Goal: Answer question/provide support

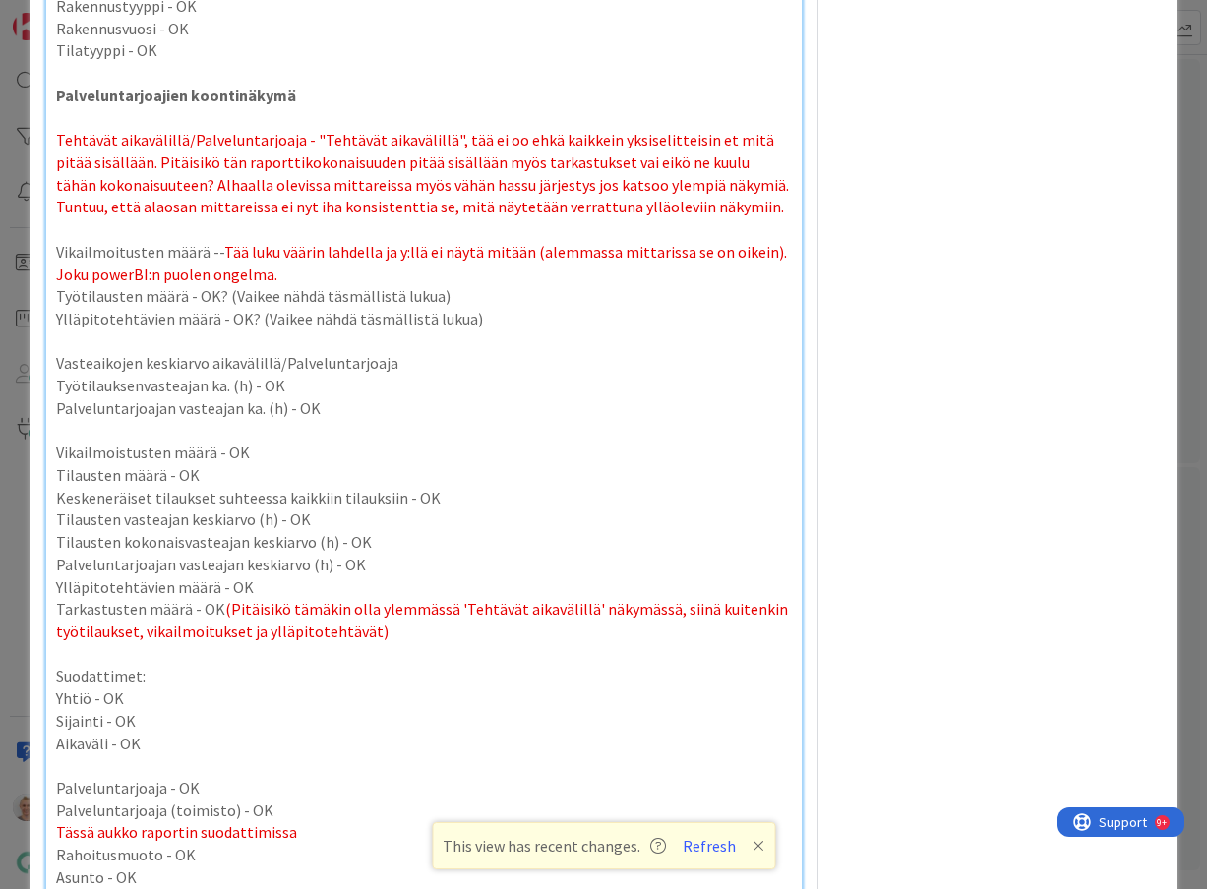
scroll to position [7451, 0]
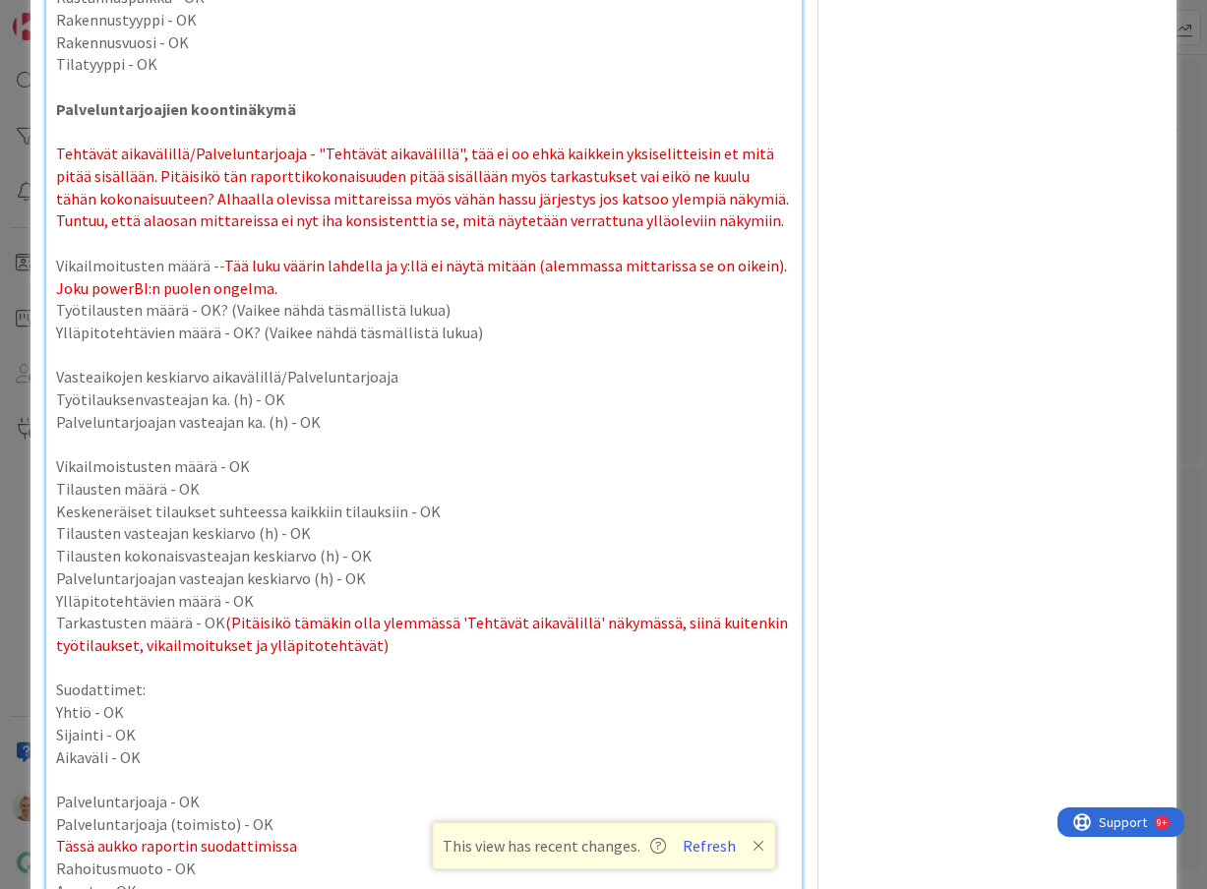
click at [389, 271] on span "Tää luku väärin lahdella ja y:llä ei näytä mitään (alemmassa mittarissa se on o…" at bounding box center [423, 277] width 734 height 42
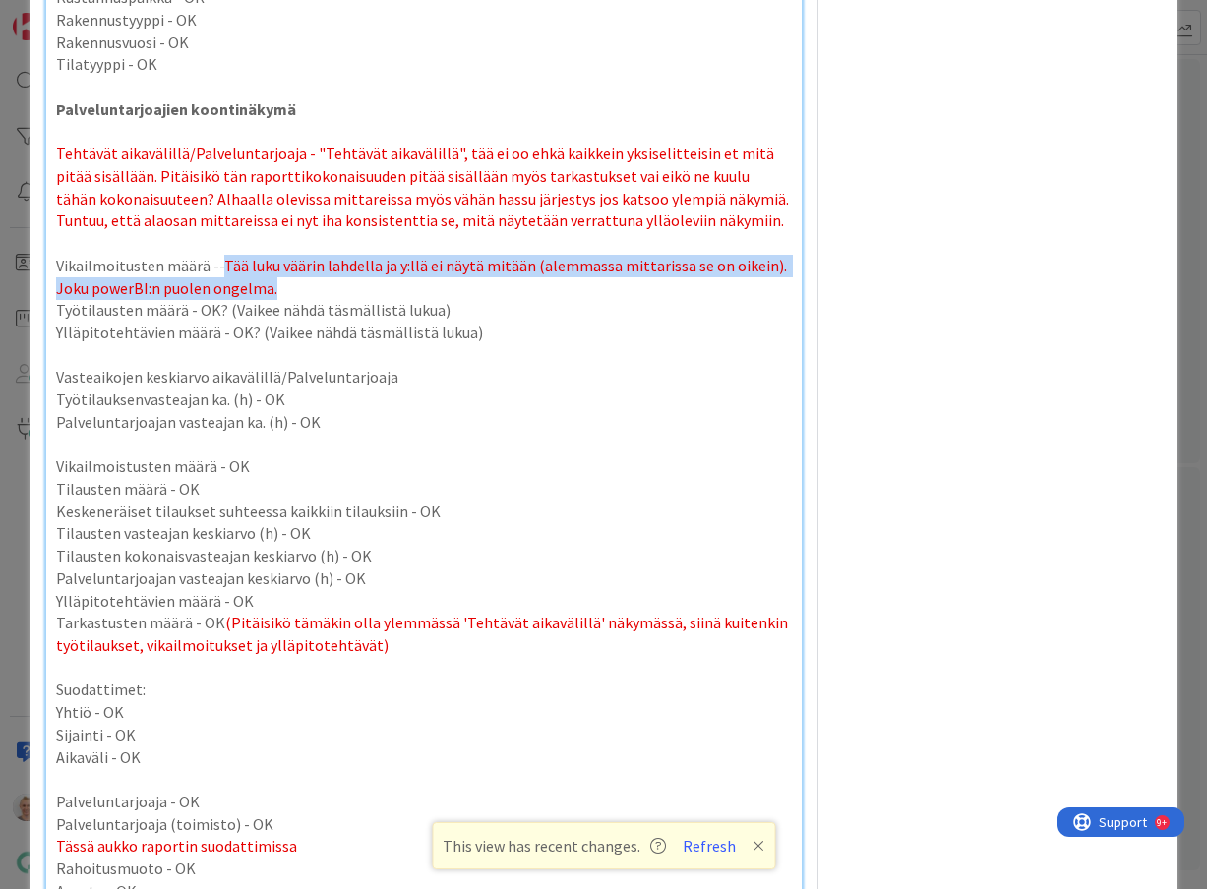
drag, startPoint x: 350, startPoint y: 286, endPoint x: 219, endPoint y: 261, distance: 133.3
click at [219, 261] on p "Vikailmoitusten määrä -- Tää luku väärin lahdella ja y:llä ei näytä mitään (ale…" at bounding box center [424, 277] width 737 height 44
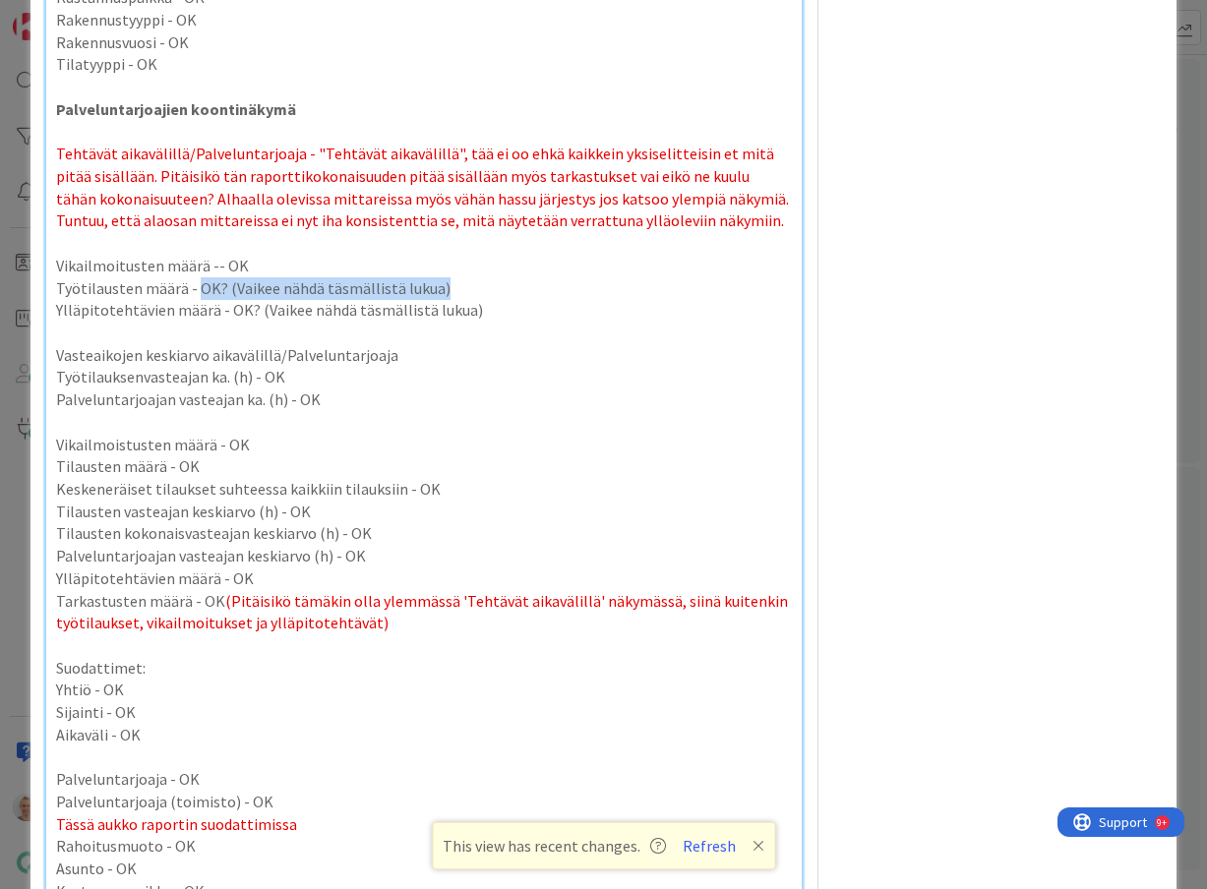
drag, startPoint x: 447, startPoint y: 287, endPoint x: 198, endPoint y: 282, distance: 248.9
click at [198, 282] on p "Työtilausten määrä - OK? (Vaikee nähdä täsmällistä lukua)" at bounding box center [424, 288] width 737 height 23
drag, startPoint x: 484, startPoint y: 314, endPoint x: 226, endPoint y: 305, distance: 257.9
click at [226, 305] on p "Ylläpitotehtävien määrä - OK? (Vaikee nähdä täsmällistä lukua)" at bounding box center [424, 310] width 737 height 23
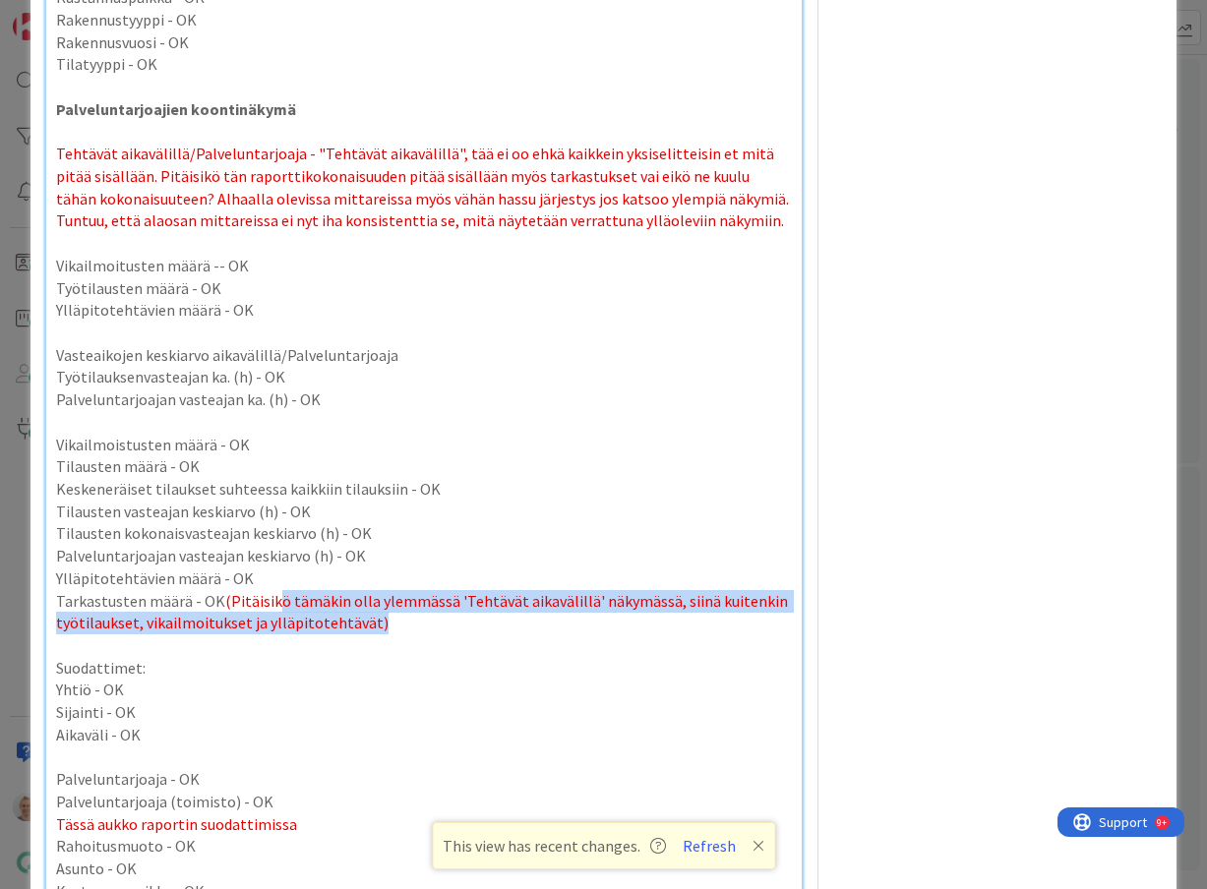
drag, startPoint x: 474, startPoint y: 619, endPoint x: 273, endPoint y: 600, distance: 201.6
click at [273, 600] on p "Tarkastusten määrä - OK (Pitäisikö tämäkin olla ylemmässä 'Tehtävät aikavälillä…" at bounding box center [424, 612] width 737 height 44
click at [456, 629] on p "Tarkastusten määrä - OK (Pitäisikö tämäkin olla ylemmässä 'Tehtävät aikavälillä…" at bounding box center [424, 612] width 737 height 44
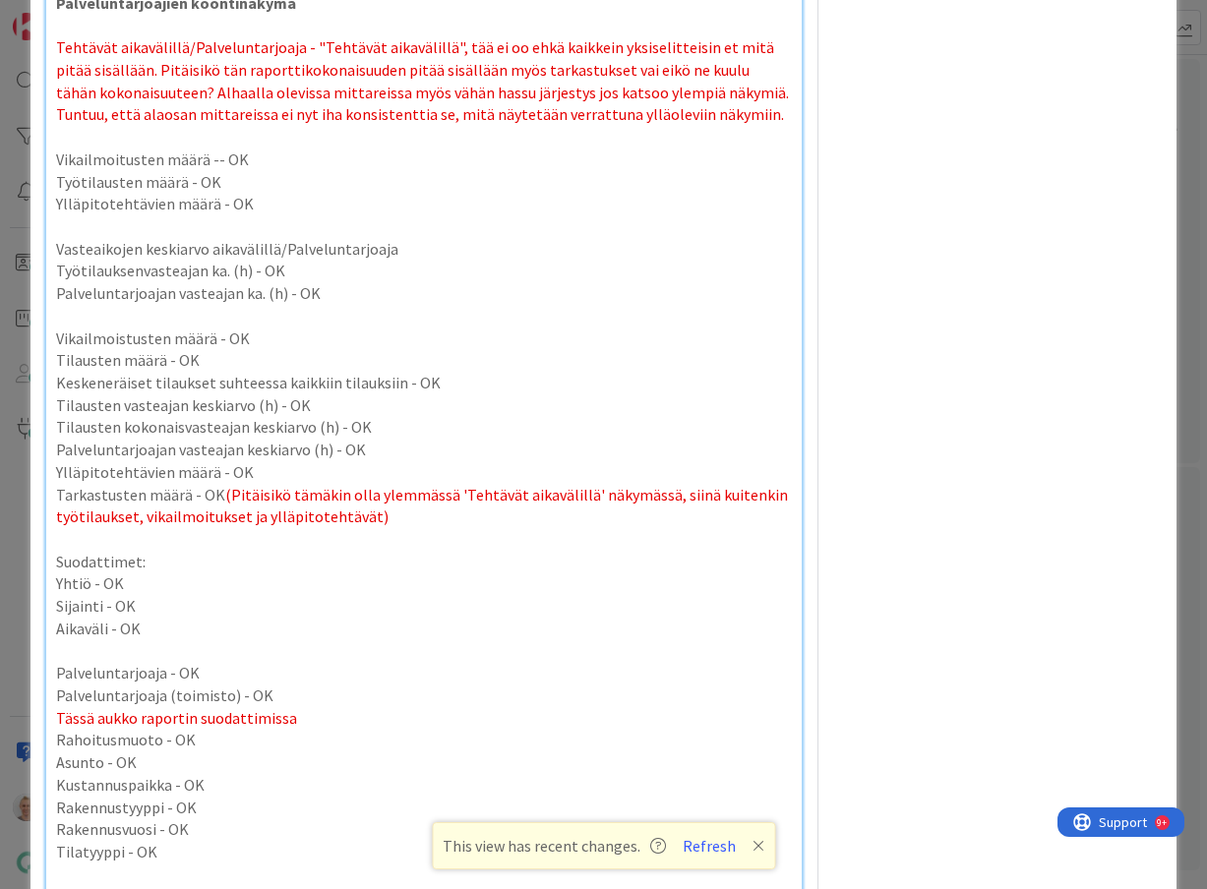
scroll to position [7565, 0]
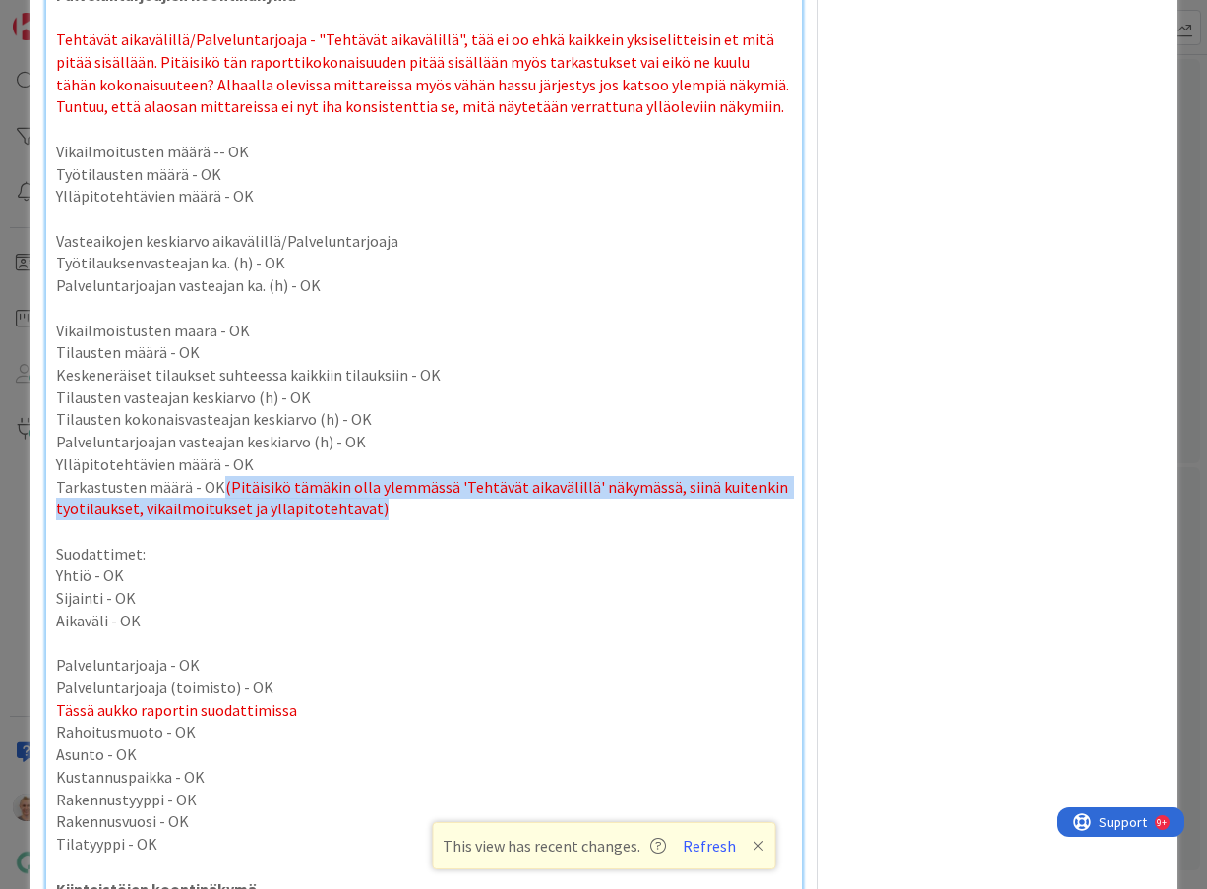
drag, startPoint x: 431, startPoint y: 509, endPoint x: 217, endPoint y: 479, distance: 215.5
click at [217, 479] on p "Tarkastusten määrä - OK (Pitäisikö tämäkin olla ylemmässä 'Tehtävät aikavälillä…" at bounding box center [424, 498] width 737 height 44
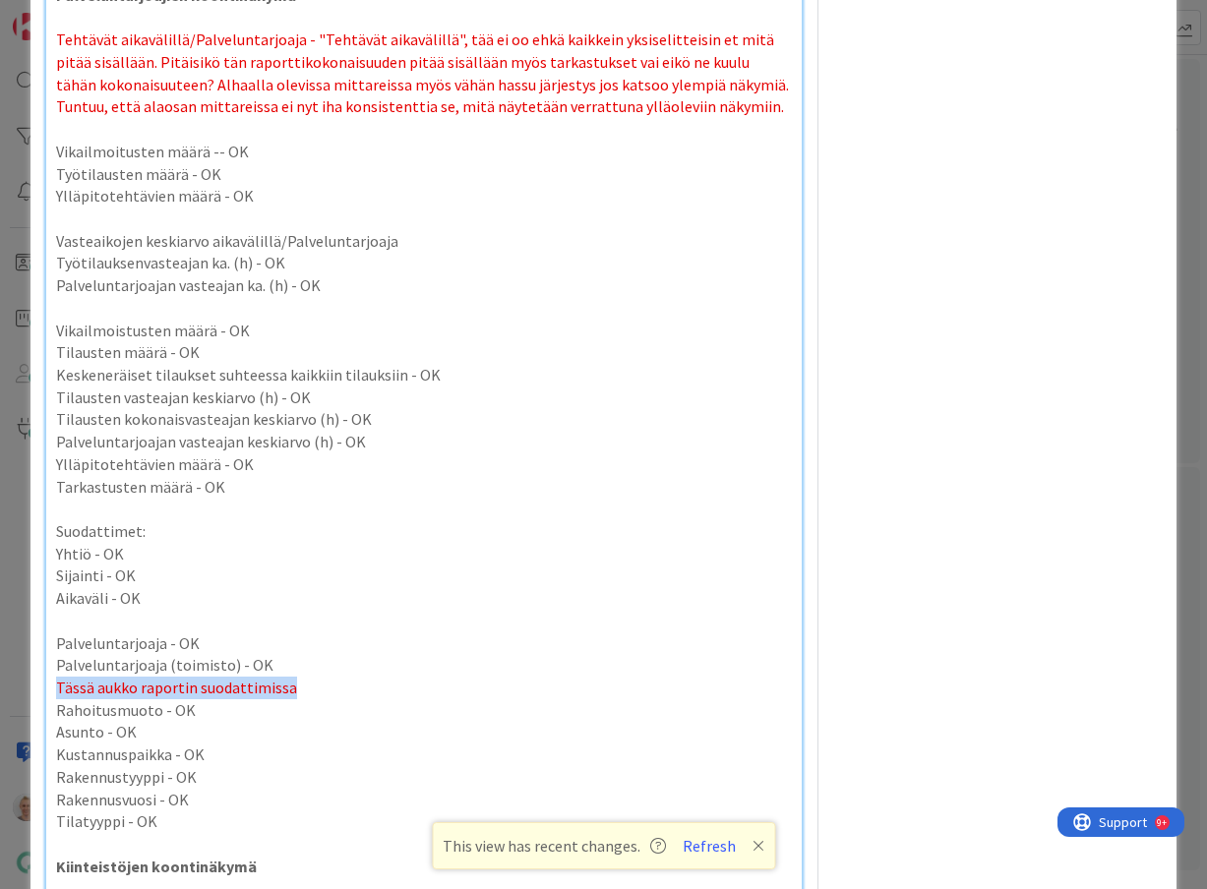
drag, startPoint x: 317, startPoint y: 688, endPoint x: 309, endPoint y: 661, distance: 27.7
click at [309, 661] on p "Palveluntarjoaja (toimisto) - OK" at bounding box center [424, 665] width 737 height 23
drag, startPoint x: 304, startPoint y: 683, endPoint x: 302, endPoint y: 659, distance: 23.7
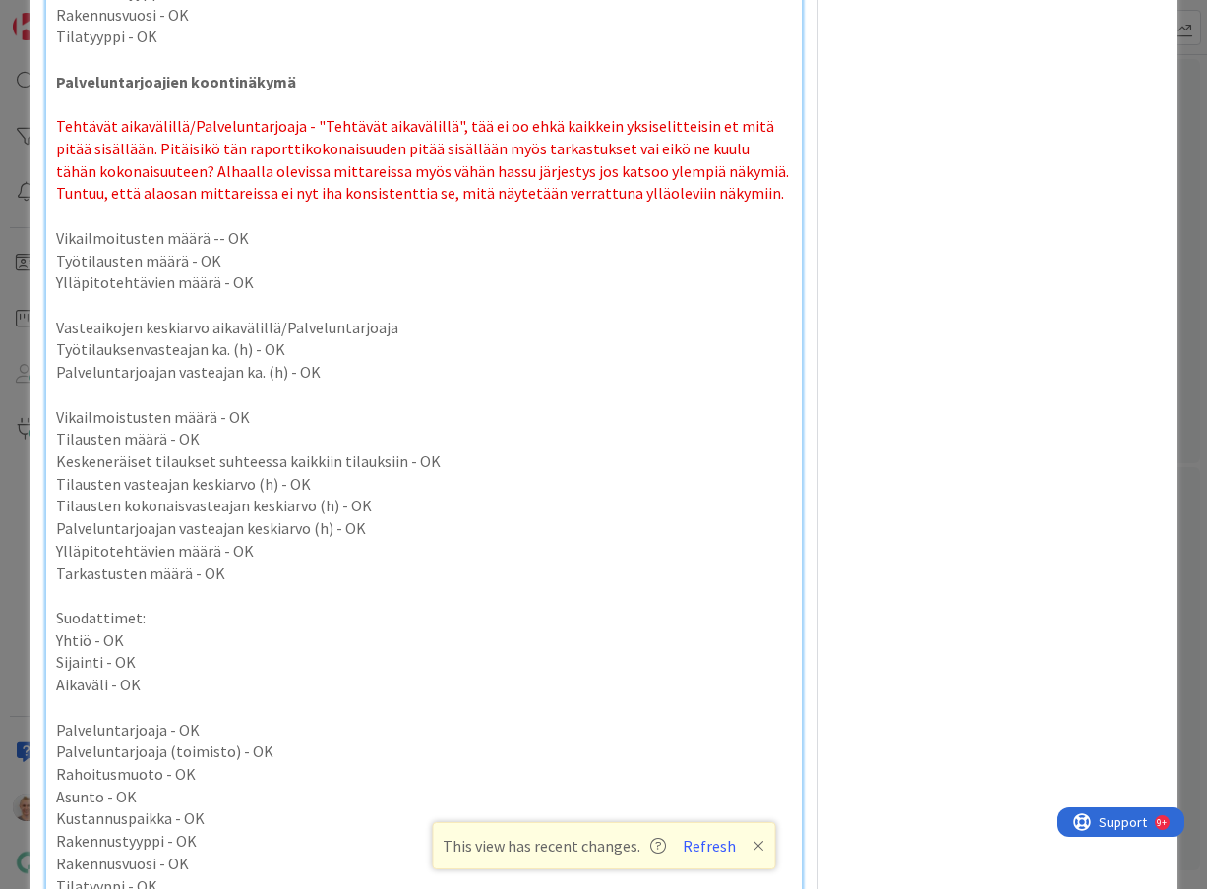
scroll to position [7451, 0]
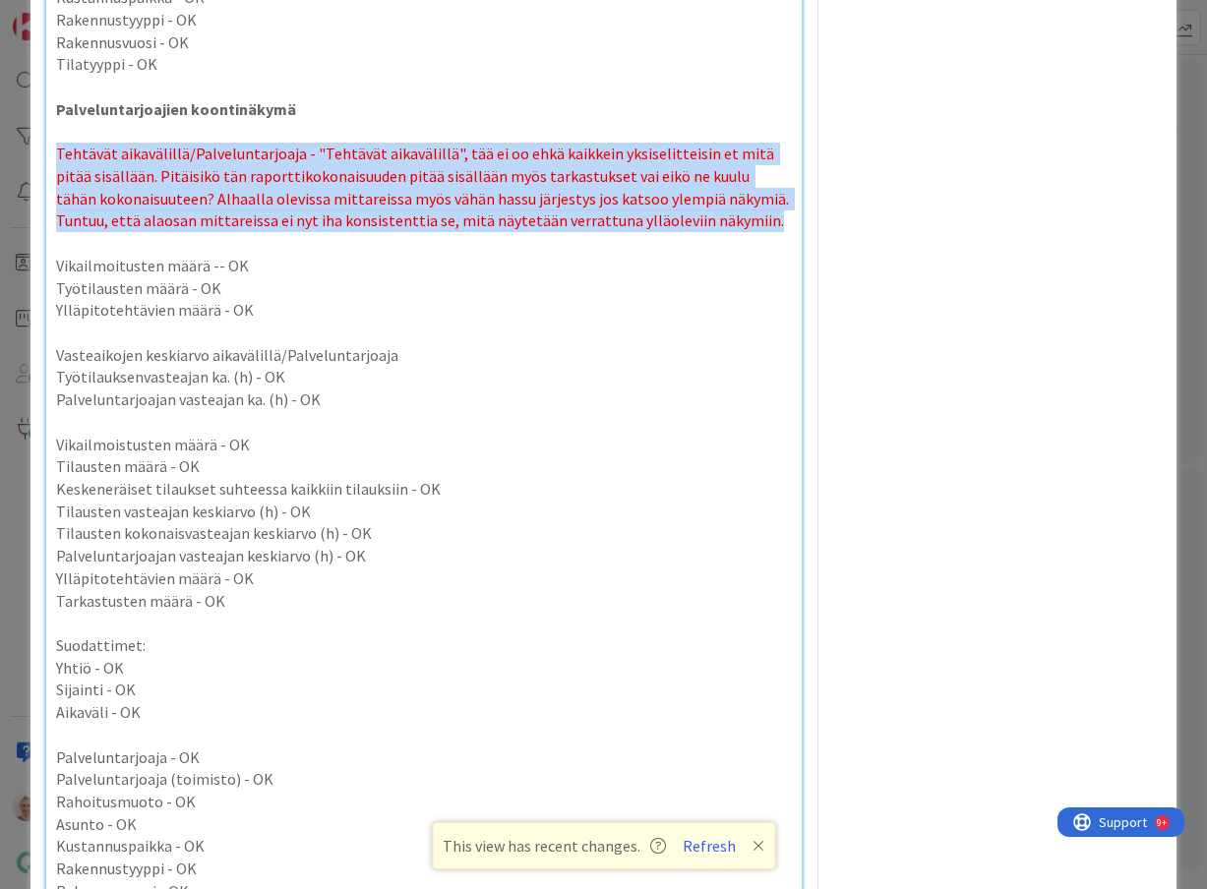
drag, startPoint x: 704, startPoint y: 217, endPoint x: 12, endPoint y: 151, distance: 695.7
click at [12, 151] on div "ID 22135 Kenno - Kehitys In Progress (data + powerbi) Title 38 / 128 Power BI -…" at bounding box center [603, 444] width 1207 height 889
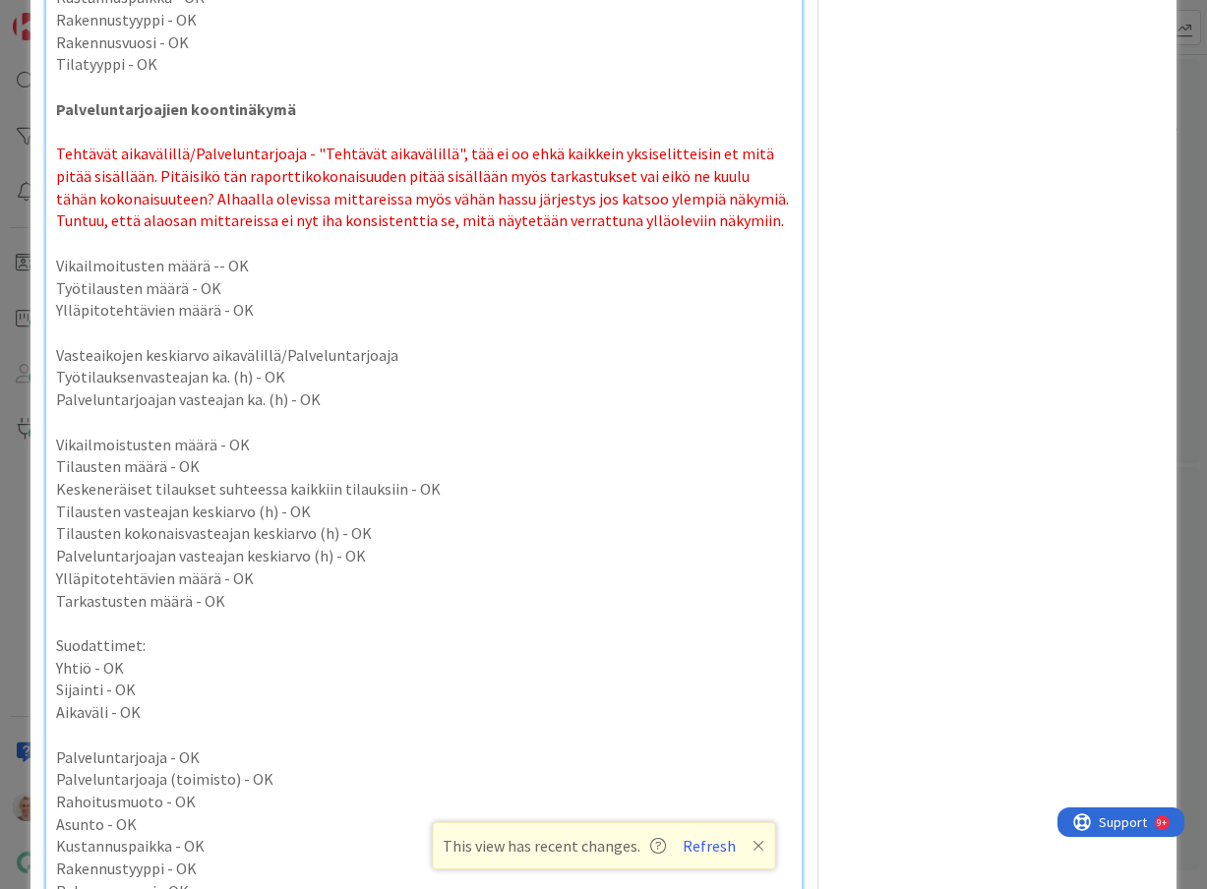
click at [621, 219] on span "Tehtävät aikavälillä/Palveluntarjoaja - "Tehtävät aikavälillä", tää ei oo ehkä …" at bounding box center [424, 187] width 736 height 87
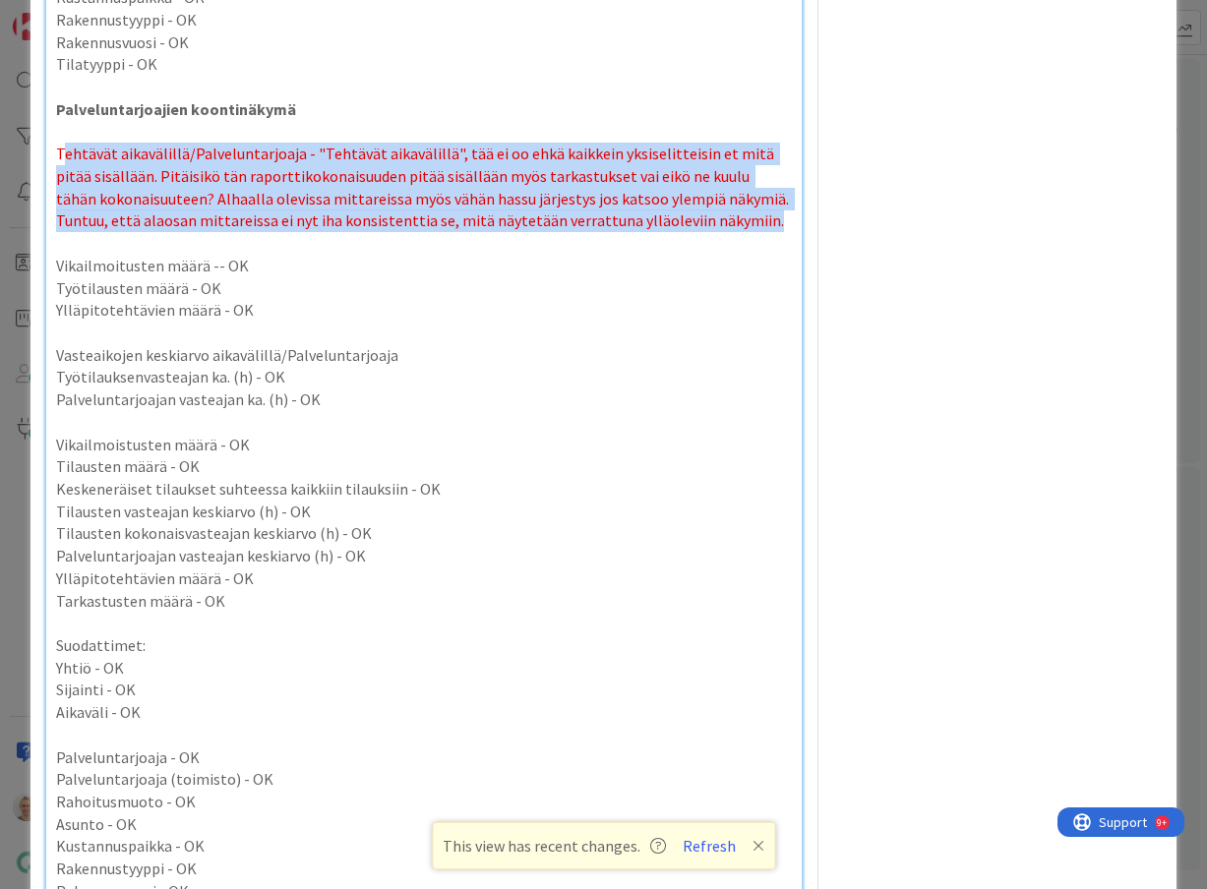
drag, startPoint x: 673, startPoint y: 217, endPoint x: 63, endPoint y: 152, distance: 613.4
click at [63, 152] on p "Tehtävät aikavälillä/Palveluntarjoaja - "Tehtävät aikavälillä", tää ei oo ehkä …" at bounding box center [424, 188] width 737 height 90
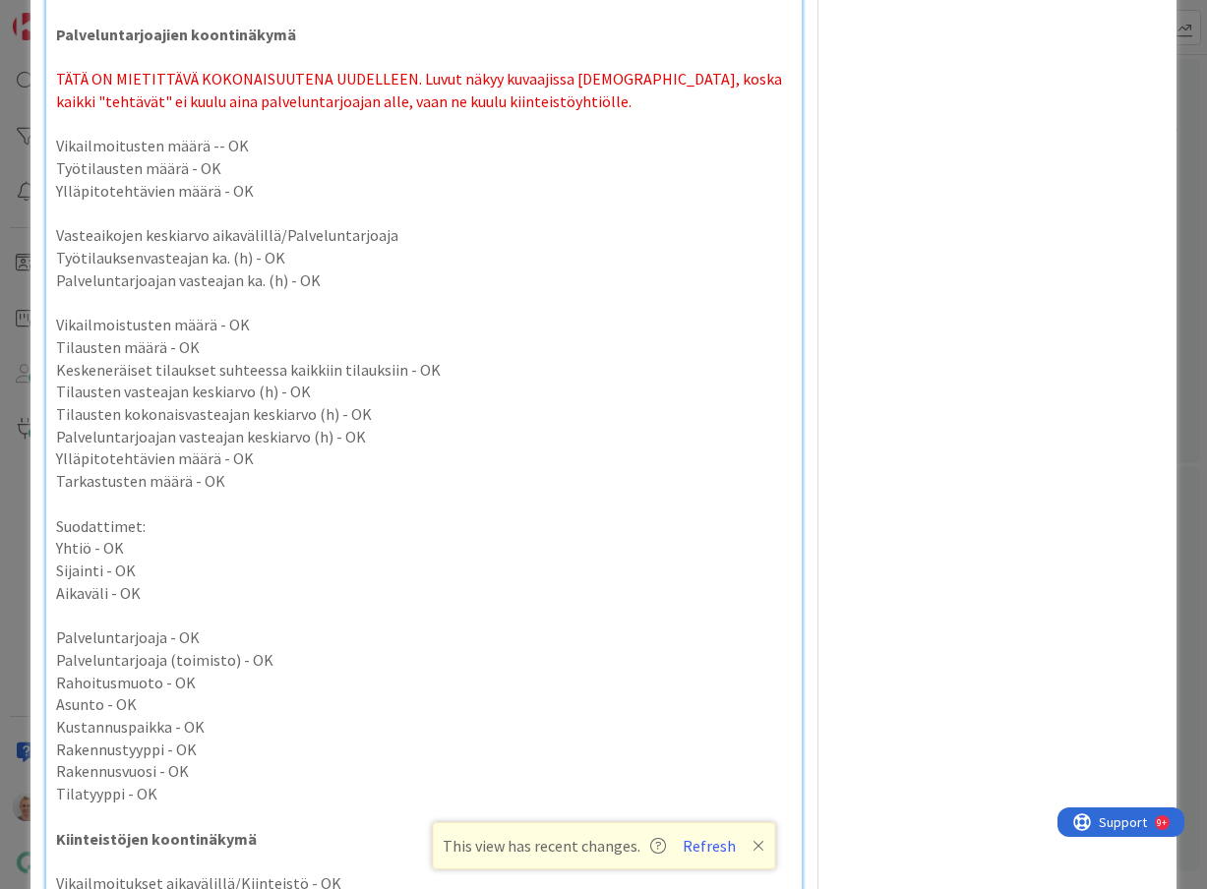
scroll to position [7527, 0]
click at [432, 442] on p "Palveluntarjoajan vasteajan keskiarvo (h) - OK" at bounding box center [424, 436] width 737 height 23
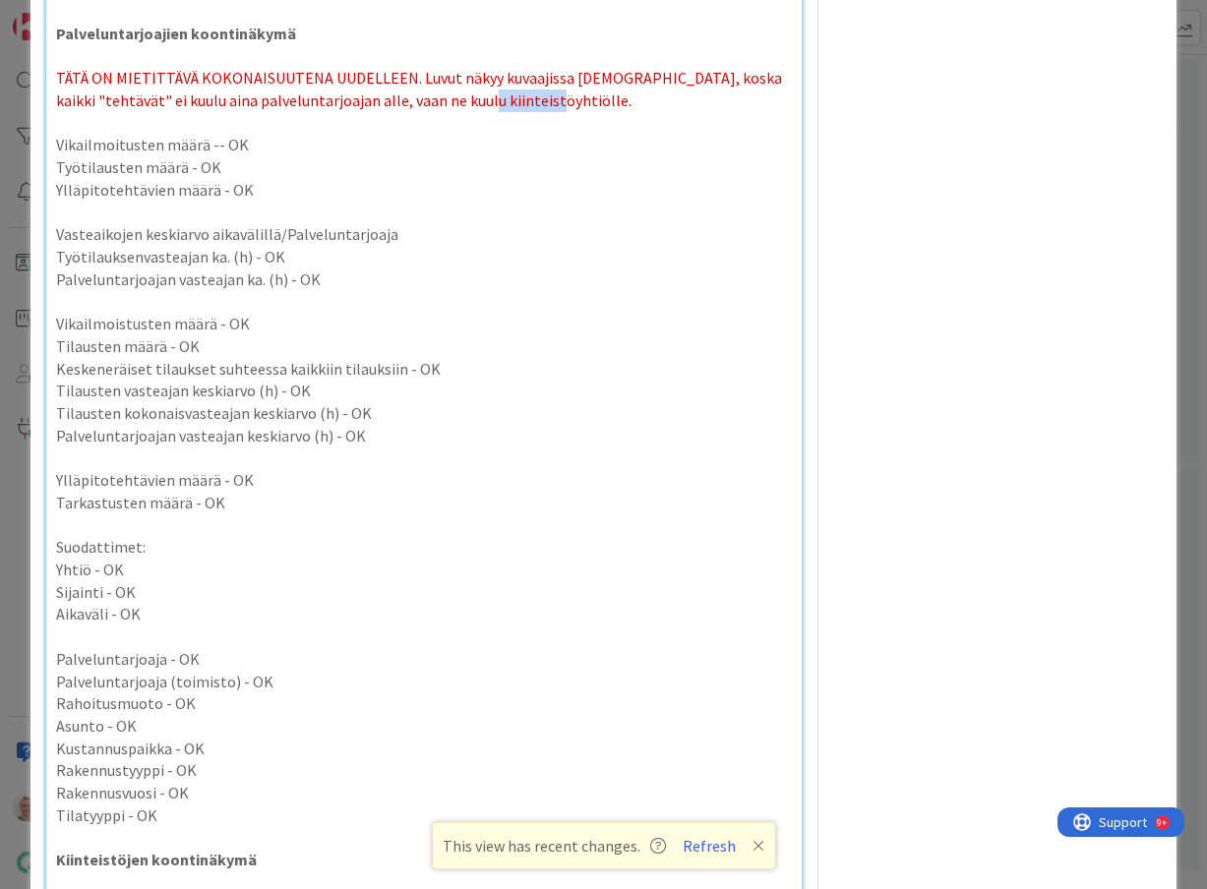
drag, startPoint x: 500, startPoint y: 96, endPoint x: 416, endPoint y: 96, distance: 83.6
click at [416, 96] on p "TÄTÄ ON MIETITTÄVÄ KOKONAISUUTENA UUDELLEEN. Luvut näkyy kuvaajissa [DEMOGRAPHI…" at bounding box center [424, 89] width 737 height 44
copy span "töyhtiölle."
click at [139, 474] on p "Ylläpitotehtävien määrä - OK" at bounding box center [424, 480] width 737 height 23
click at [131, 454] on p at bounding box center [424, 458] width 737 height 23
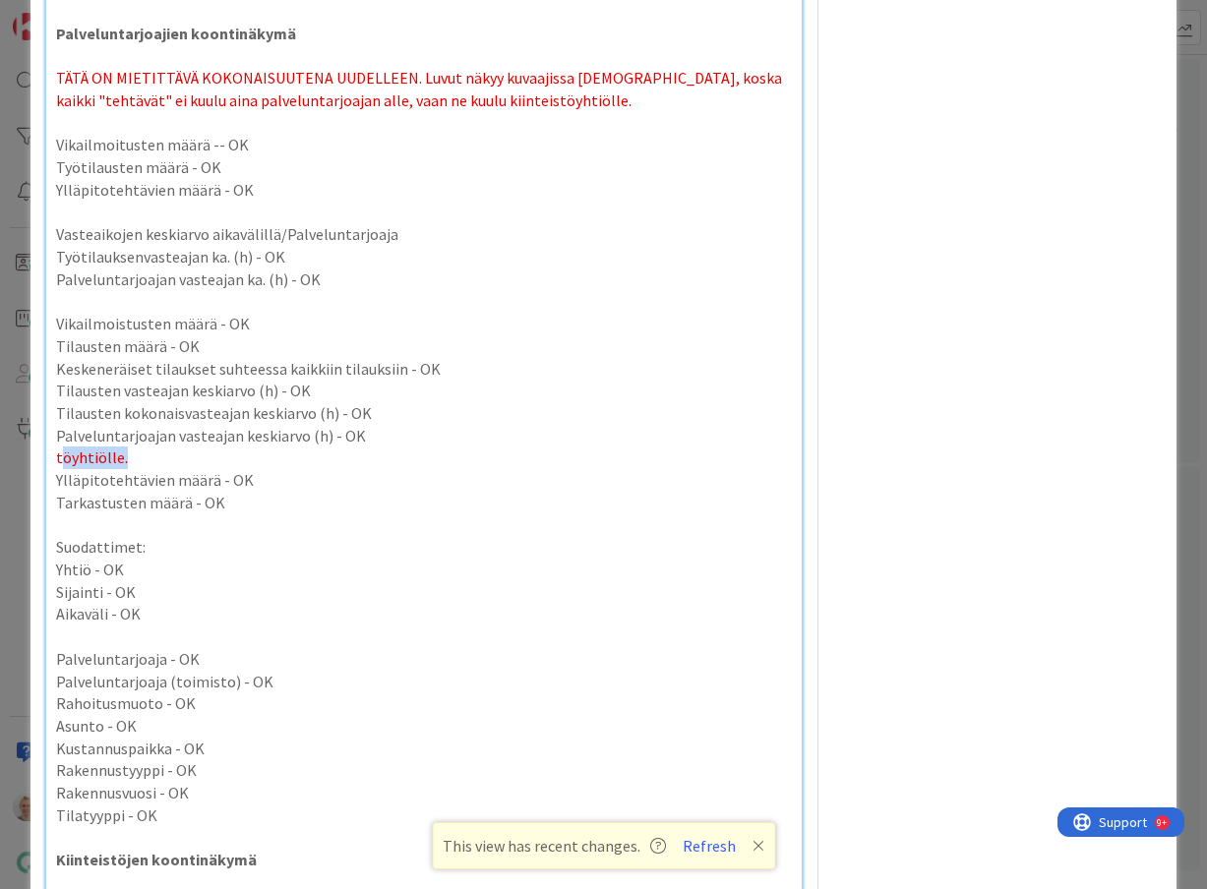
drag, startPoint x: 127, startPoint y: 456, endPoint x: 59, endPoint y: 458, distance: 67.9
click at [59, 458] on p "töyhtiölle." at bounding box center [424, 458] width 737 height 23
click at [64, 455] on span "tMites nää vasteajat sitten kans? Miten nää pitäis näyttää." at bounding box center [253, 458] width 394 height 20
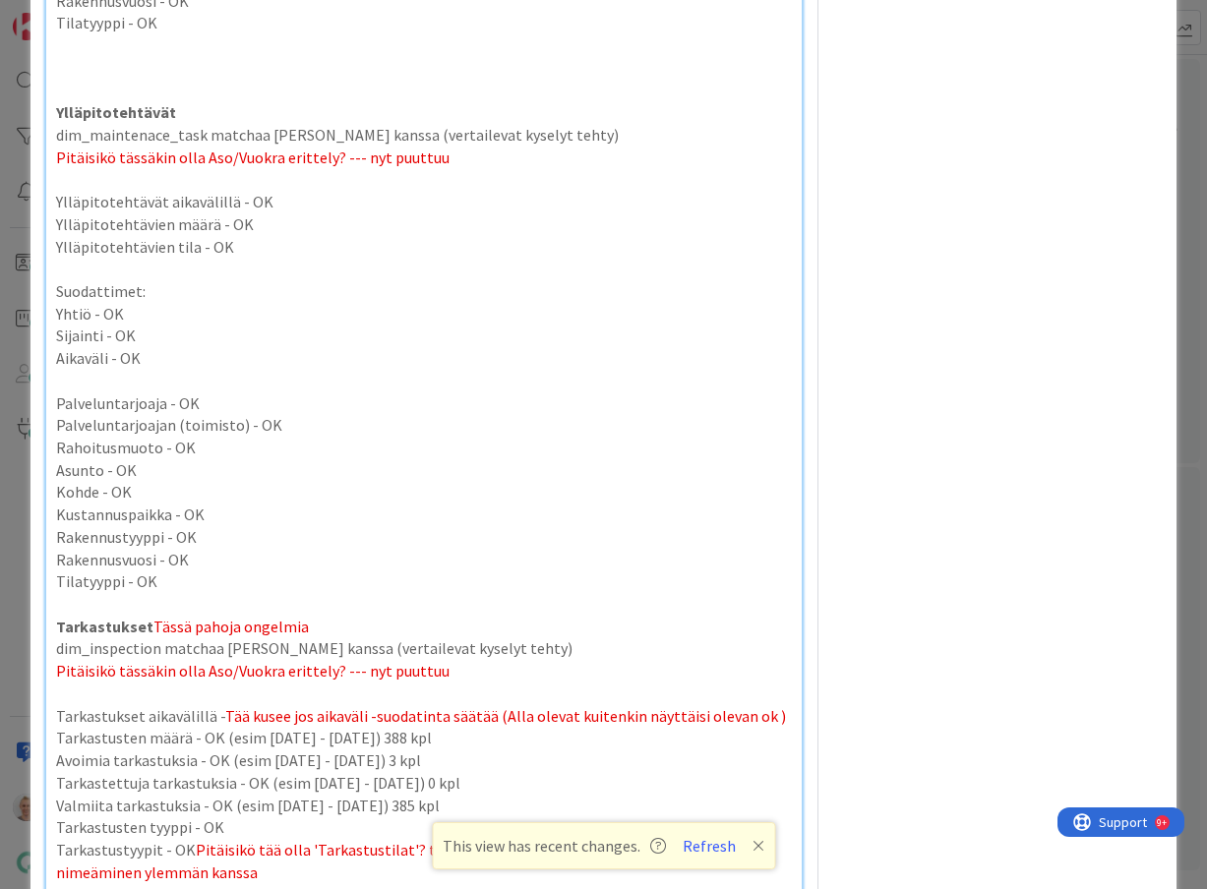
scroll to position [6220, 0]
